Goal: Information Seeking & Learning: Check status

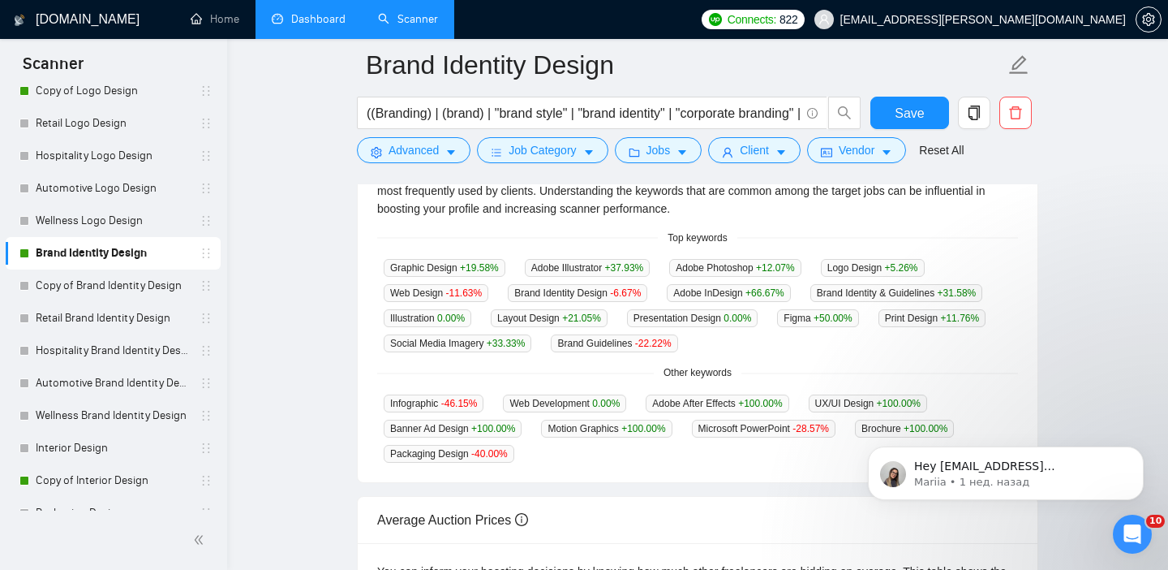
click at [326, 12] on link "Dashboard" at bounding box center [309, 19] width 74 height 14
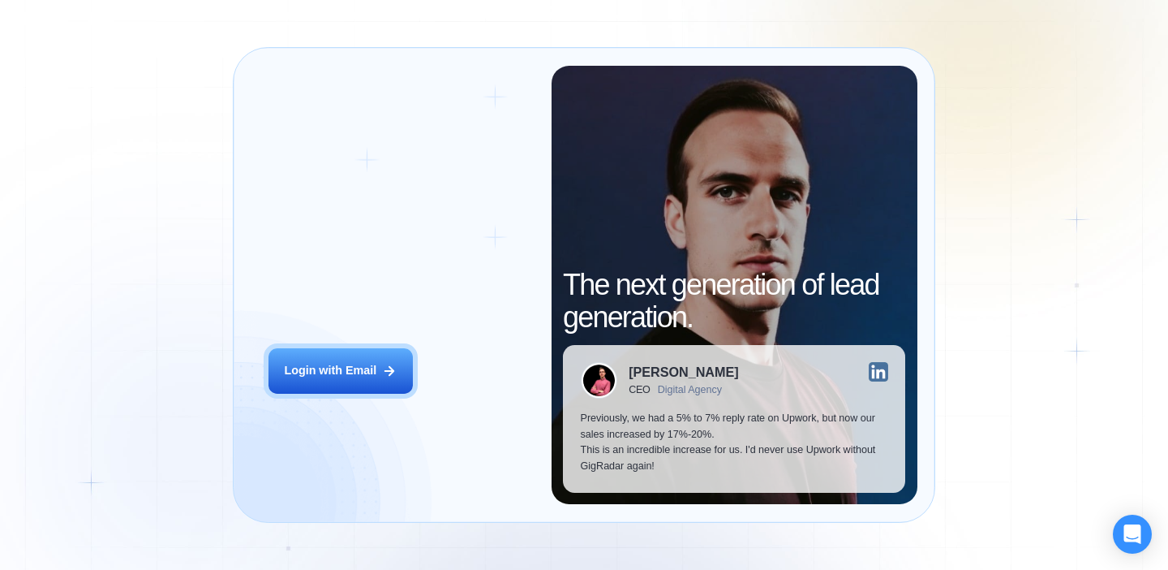
click at [371, 355] on button "Login with Email" at bounding box center [341, 370] width 144 height 45
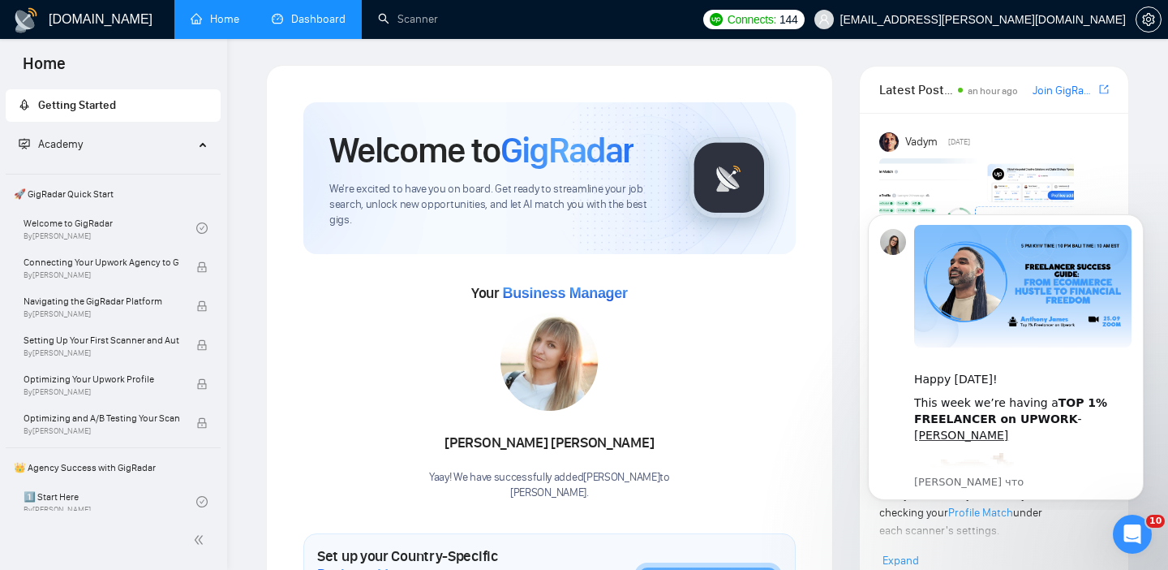
click at [302, 24] on link "Dashboard" at bounding box center [309, 19] width 74 height 14
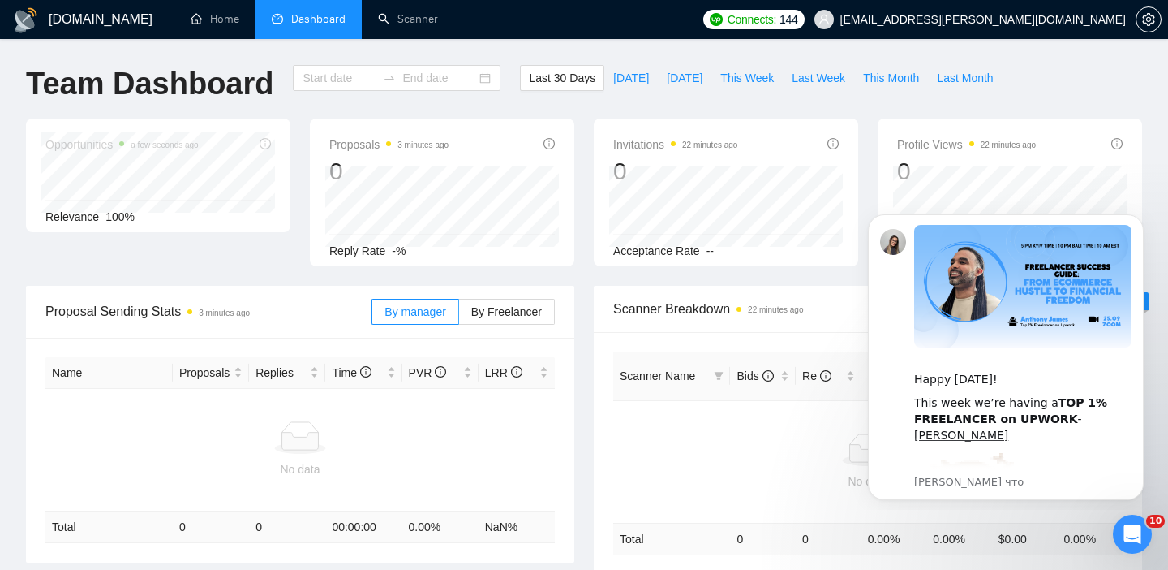
type input "[DATE]"
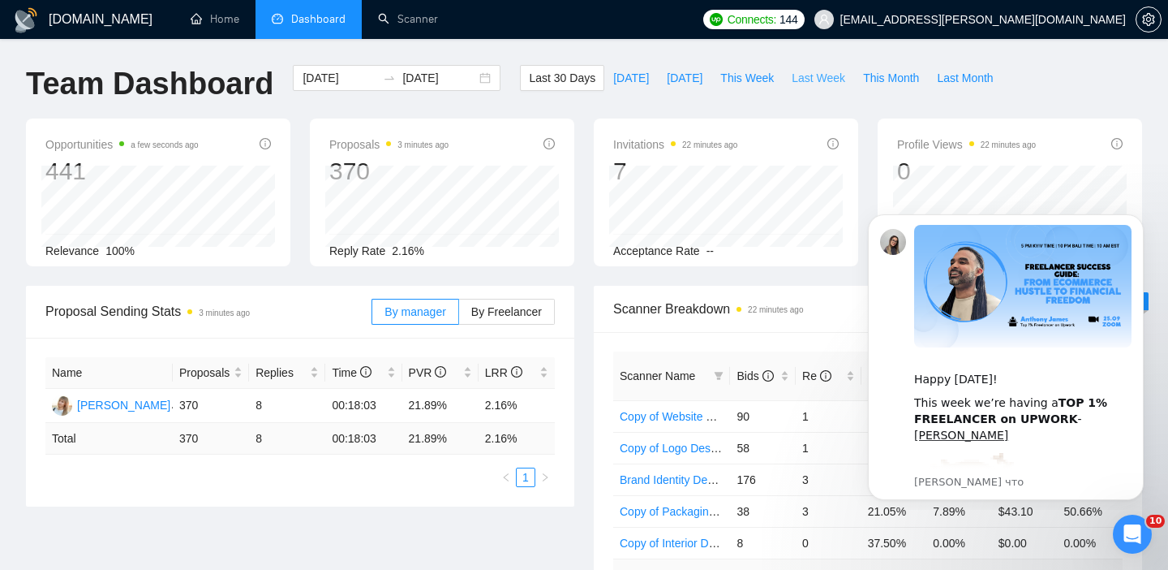
click at [808, 87] on button "Last Week" at bounding box center [818, 78] width 71 height 26
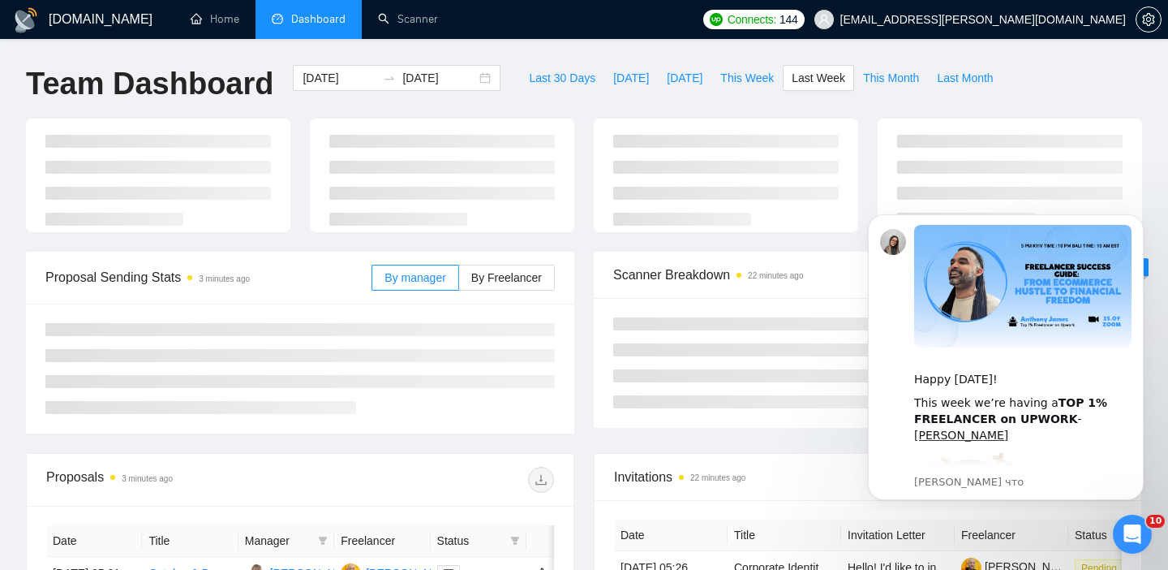
type input "[DATE]"
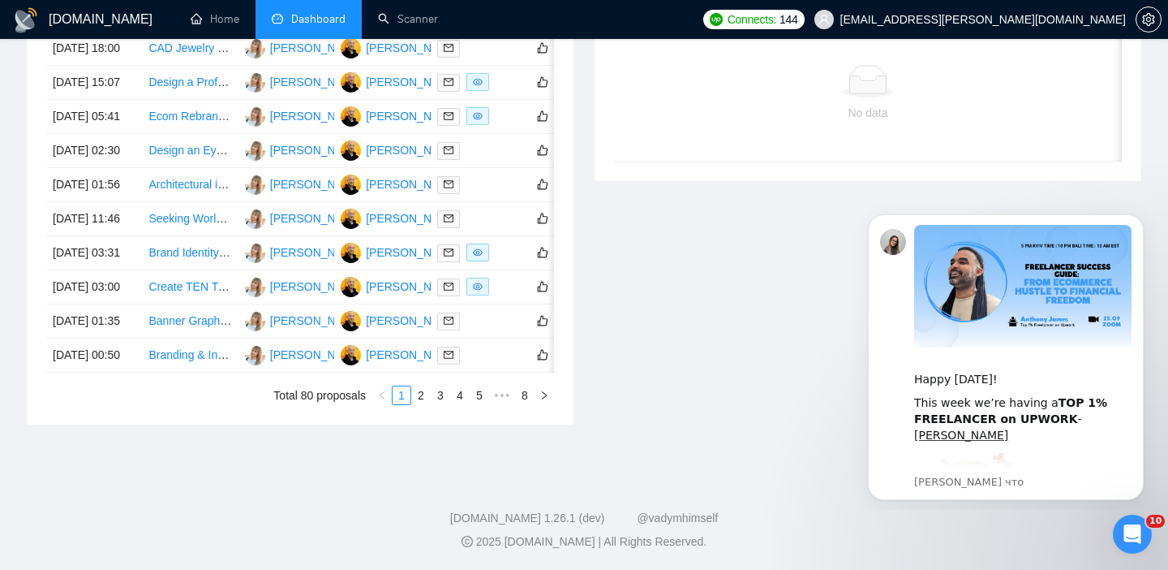
scroll to position [762, 0]
click at [421, 404] on link "2" at bounding box center [421, 395] width 18 height 18
click at [442, 404] on link "3" at bounding box center [441, 395] width 18 height 18
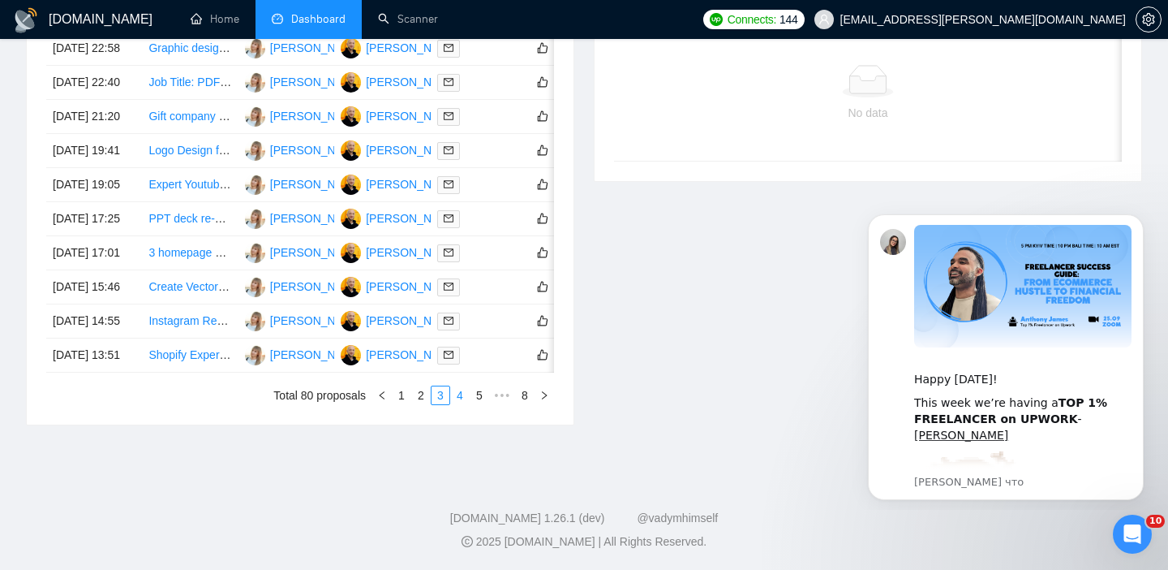
click at [462, 404] on link "4" at bounding box center [460, 395] width 18 height 18
click at [458, 404] on link "5" at bounding box center [460, 395] width 18 height 18
click at [489, 404] on link "6" at bounding box center [486, 395] width 18 height 18
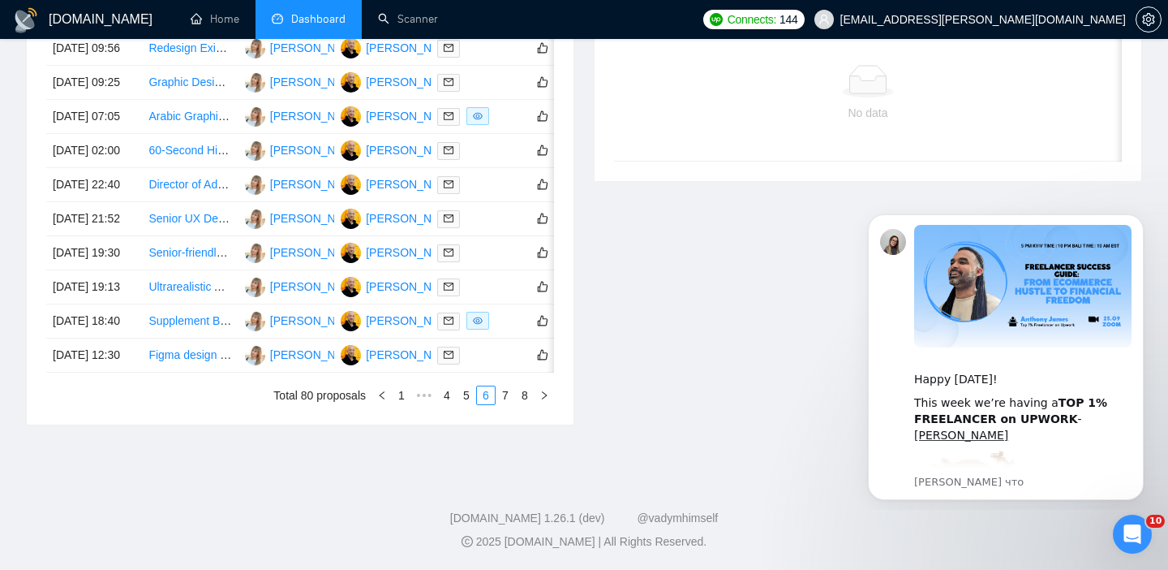
scroll to position [809, 0]
click at [496, 405] on li "7" at bounding box center [505, 394] width 19 height 19
click at [527, 404] on link "8" at bounding box center [525, 395] width 18 height 18
